Goal: Navigation & Orientation: Find specific page/section

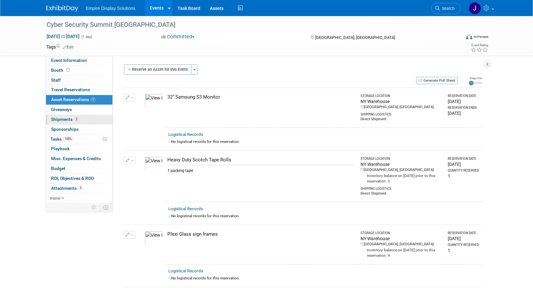
click at [61, 119] on span "Shipments 3" at bounding box center [65, 119] width 28 height 5
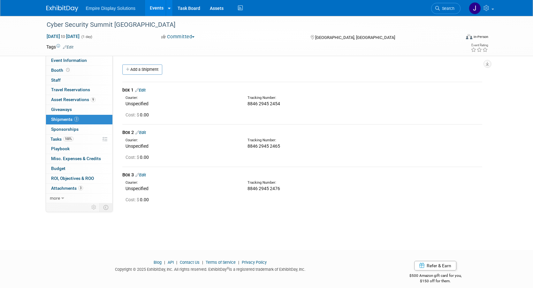
click at [155, 8] on link "Events" at bounding box center [156, 8] width 23 height 16
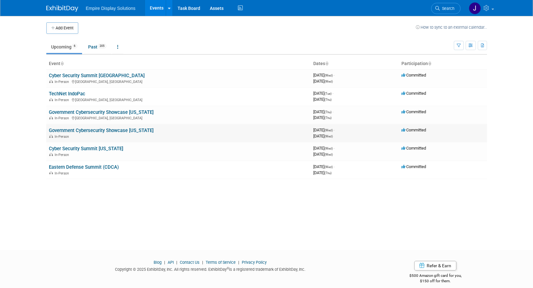
click at [97, 132] on link "Government Cybersecurity Showcase [US_STATE]" at bounding box center [101, 131] width 105 height 6
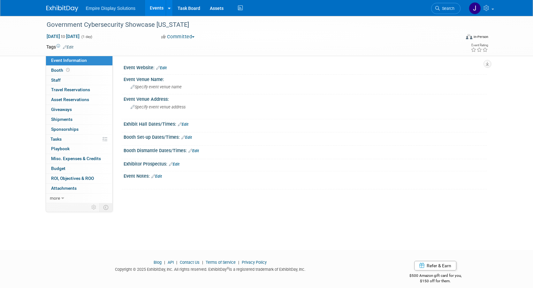
click at [158, 9] on link "Events" at bounding box center [156, 8] width 23 height 16
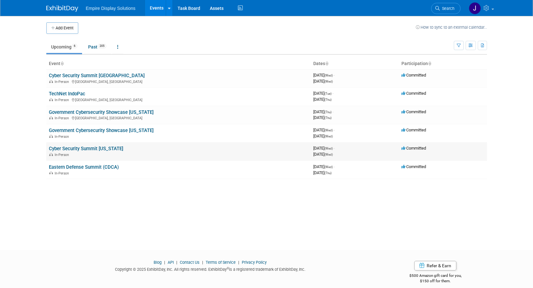
click at [97, 149] on link "Cyber Security Summit [US_STATE]" at bounding box center [86, 149] width 74 height 6
